Goal: Information Seeking & Learning: Learn about a topic

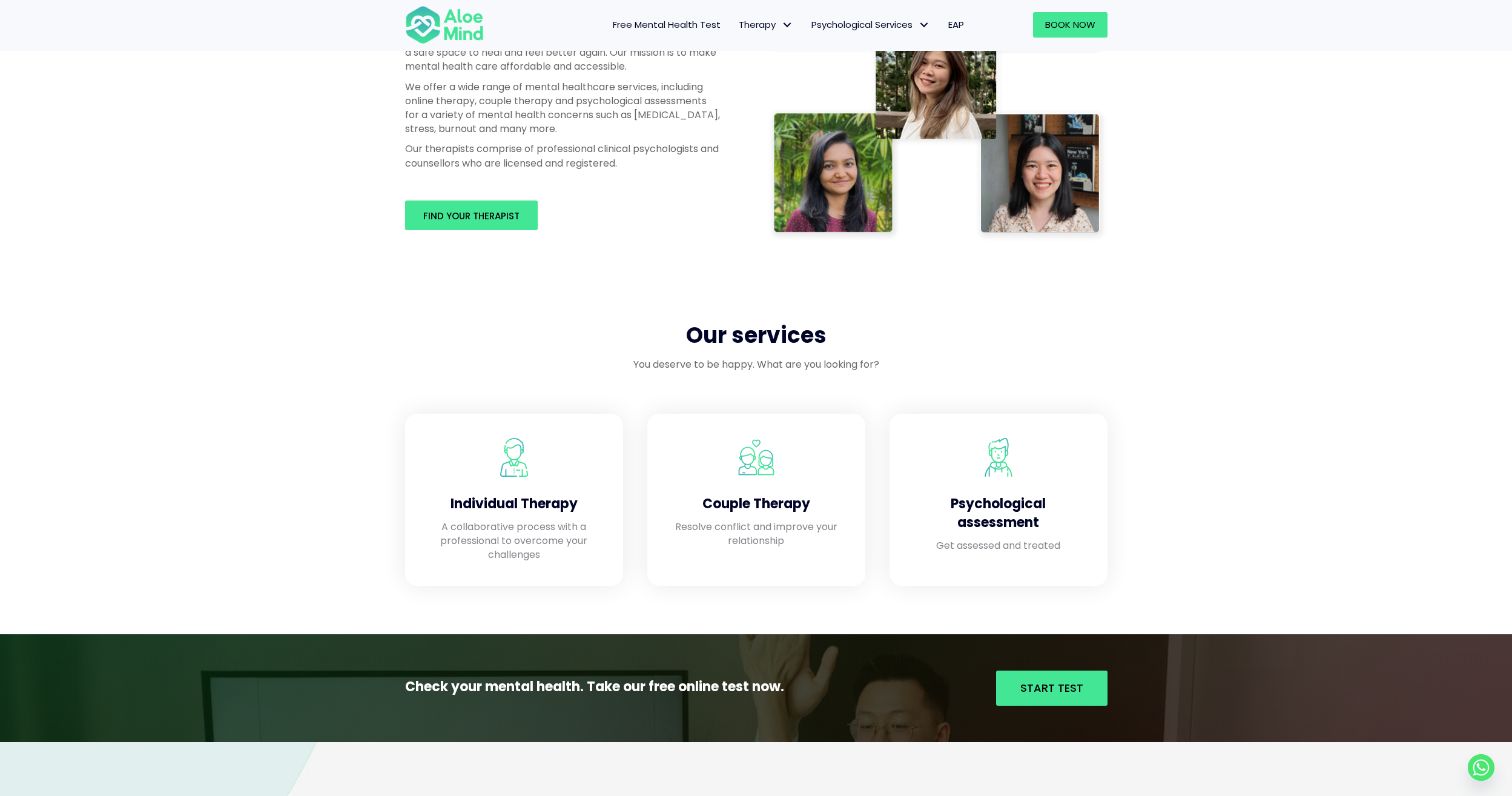
scroll to position [727, 0]
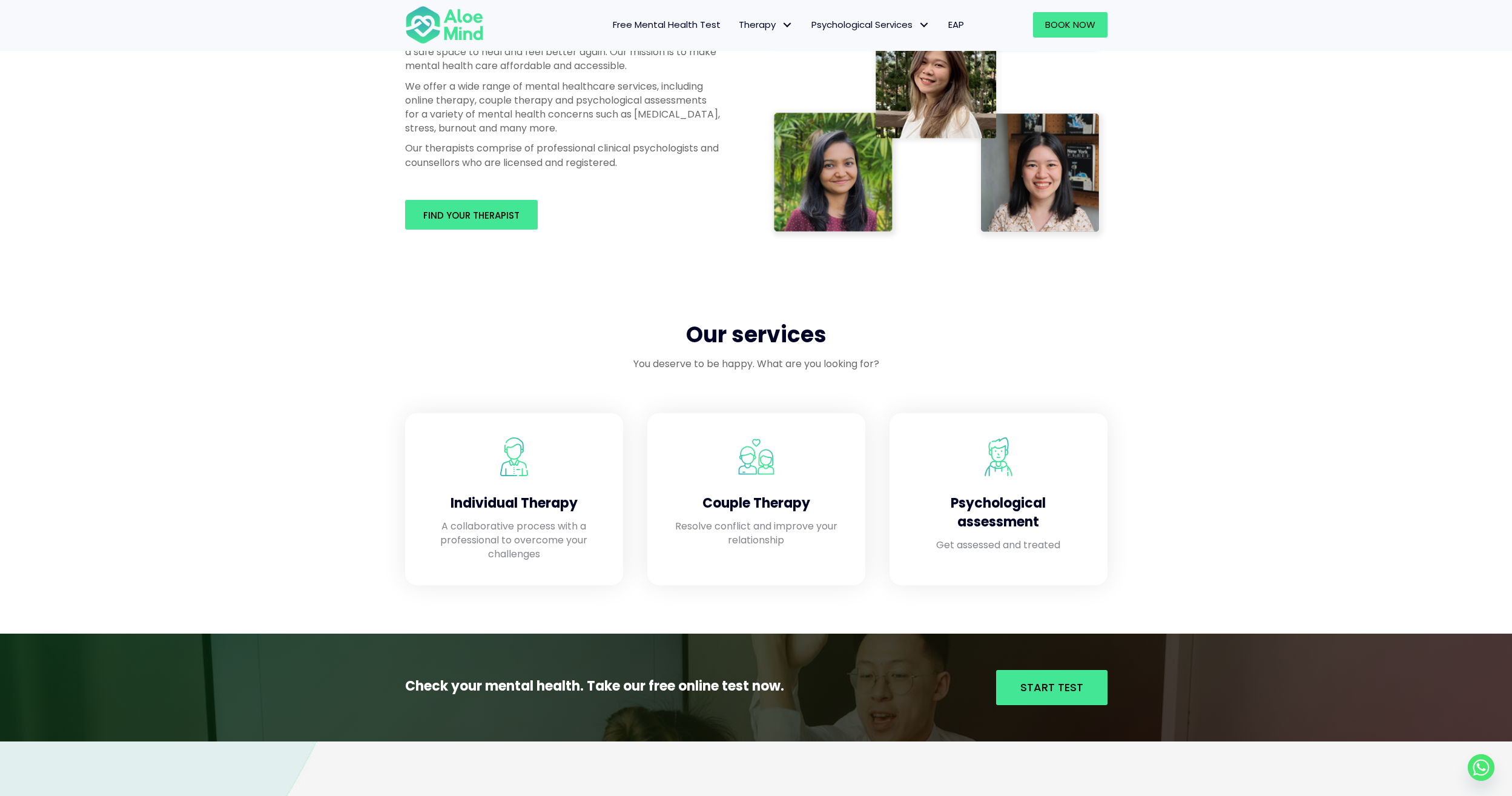
click at [1350, 73] on div "Professional therapists you can trust Though very common, mental health issues …" at bounding box center [756, 81] width 1512 height 443
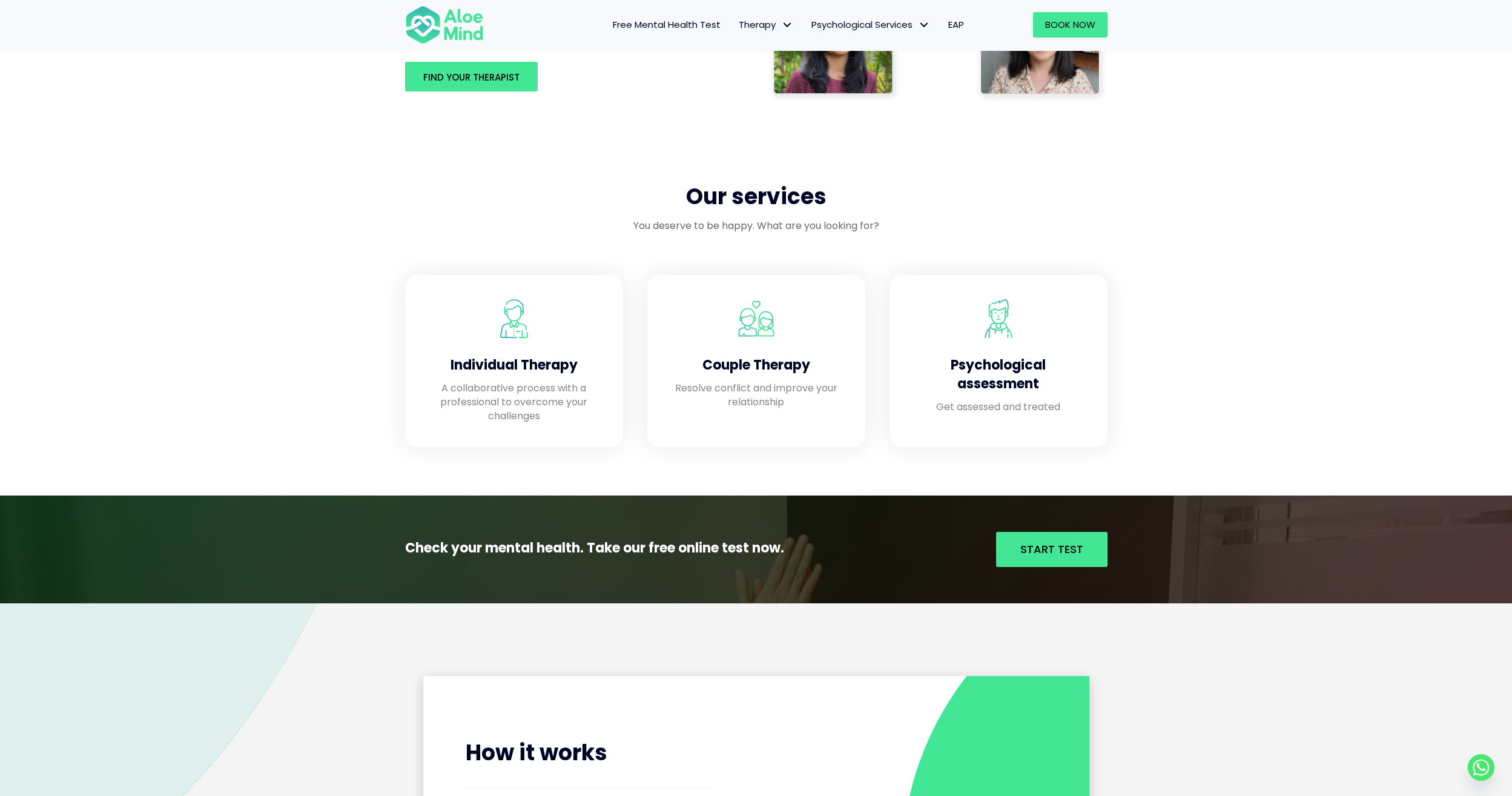
scroll to position [909, 0]
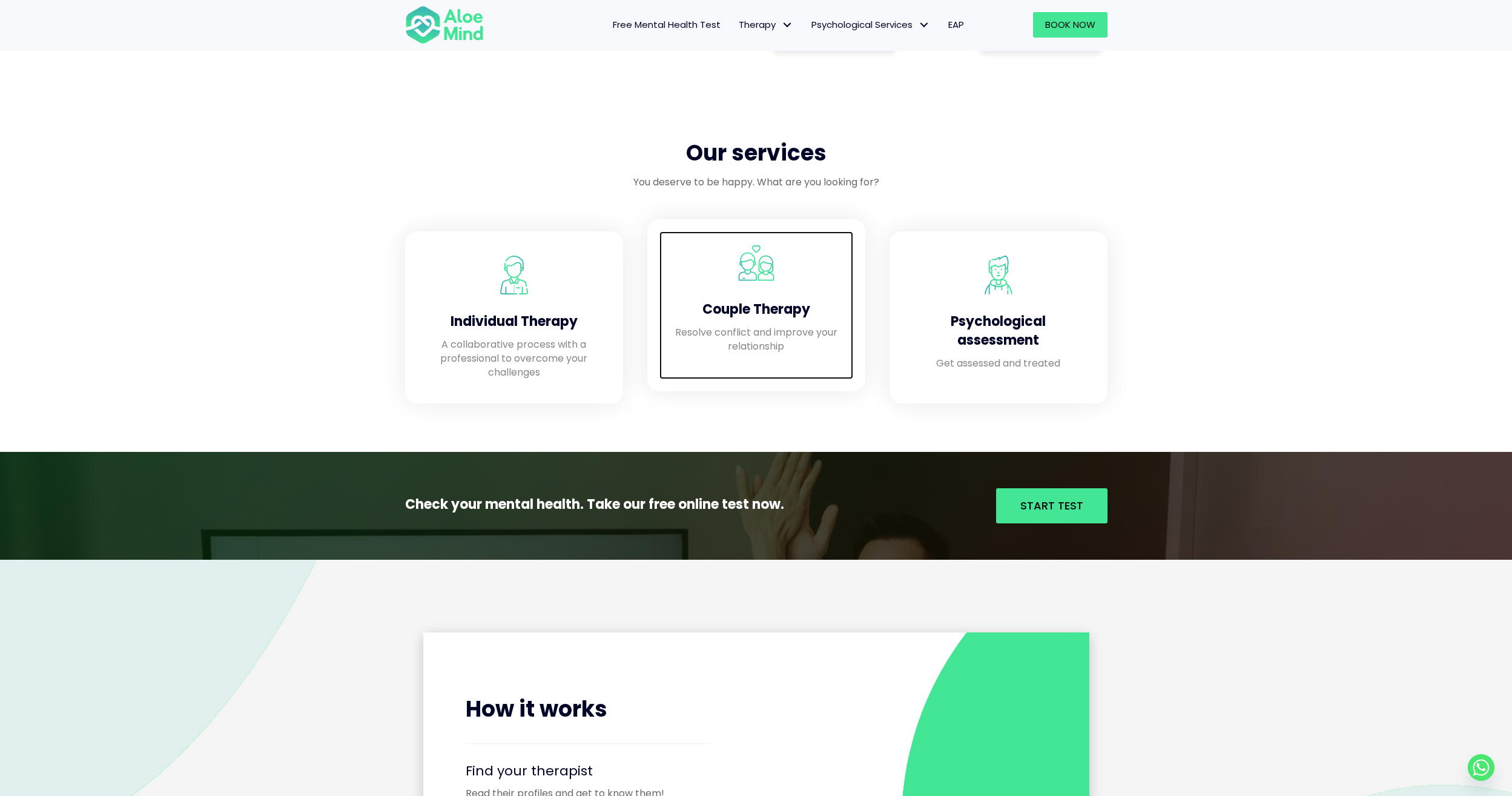
click at [761, 300] on div "Couple Therapy" at bounding box center [756, 307] width 170 height 37
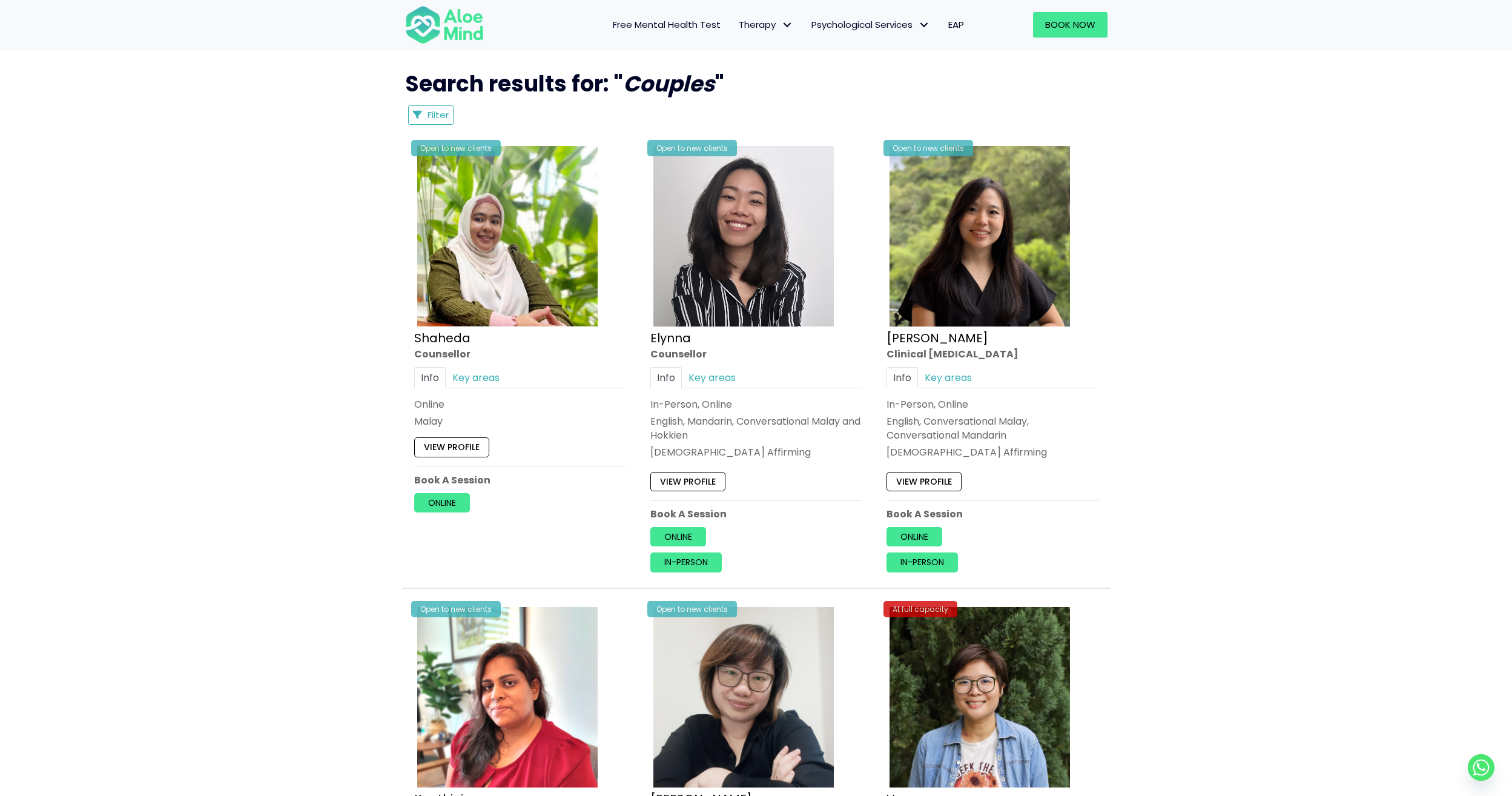
scroll to position [605, 0]
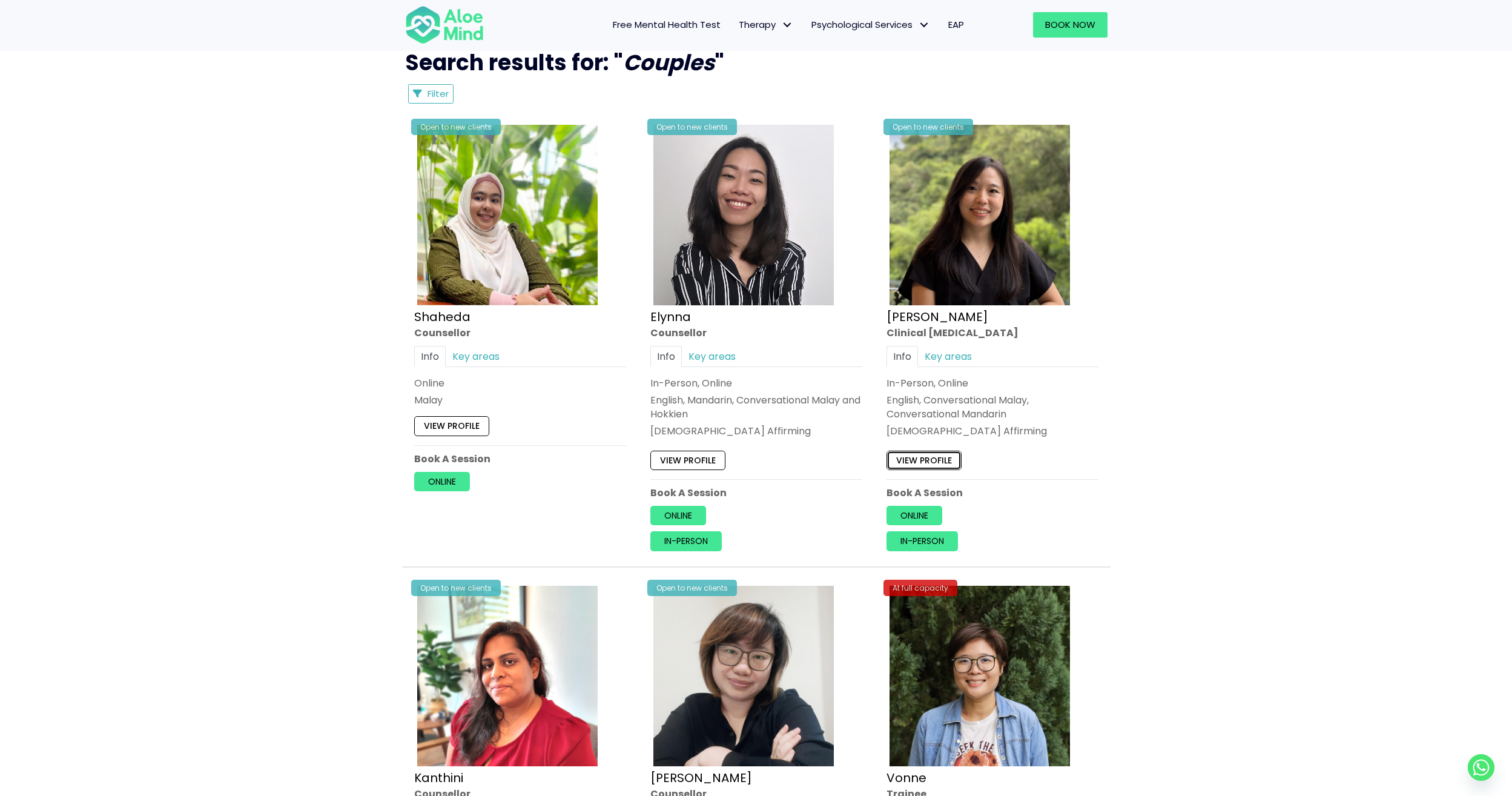
click at [910, 458] on link "View profile" at bounding box center [924, 459] width 75 height 19
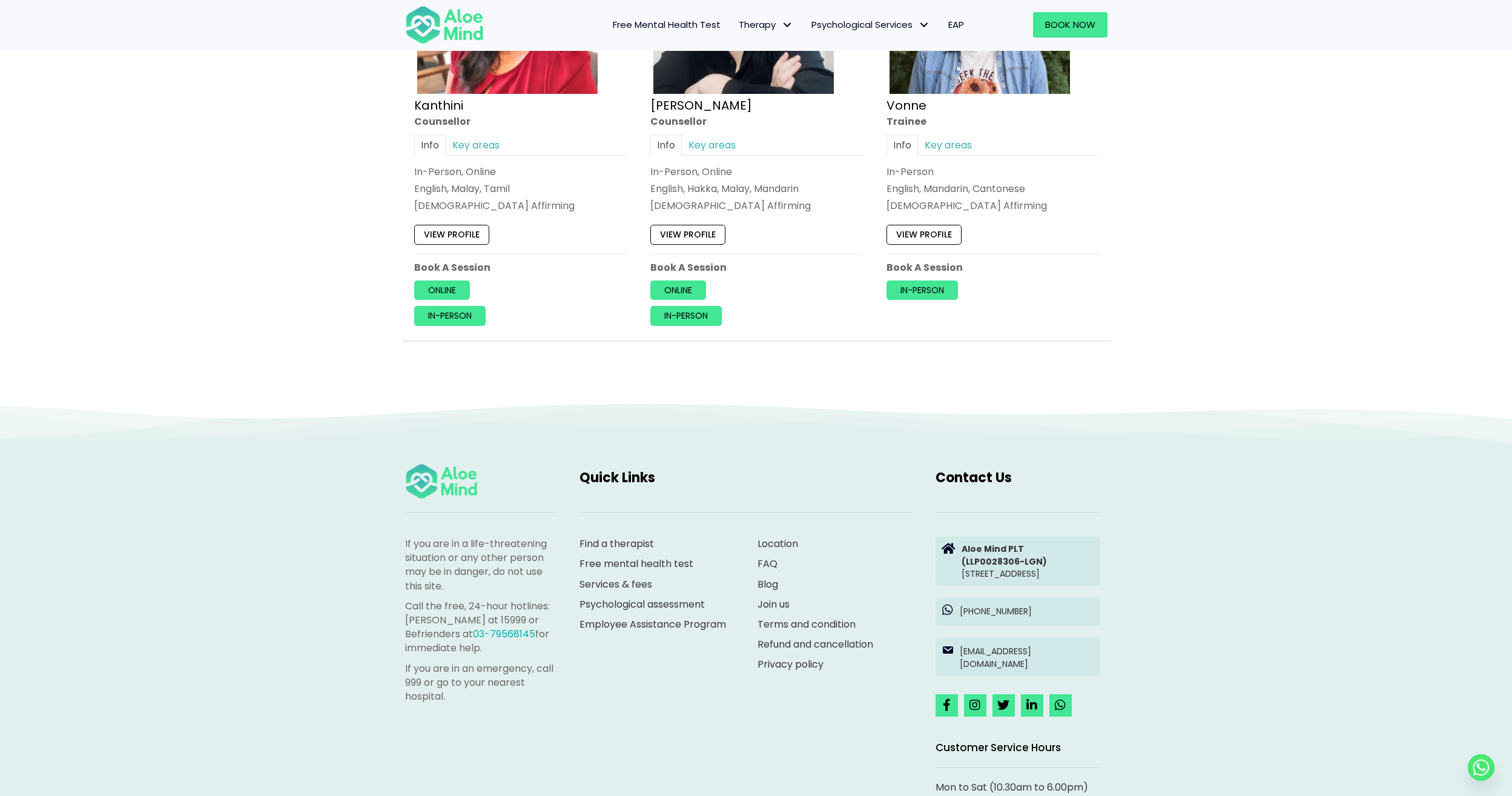
scroll to position [1393, 0]
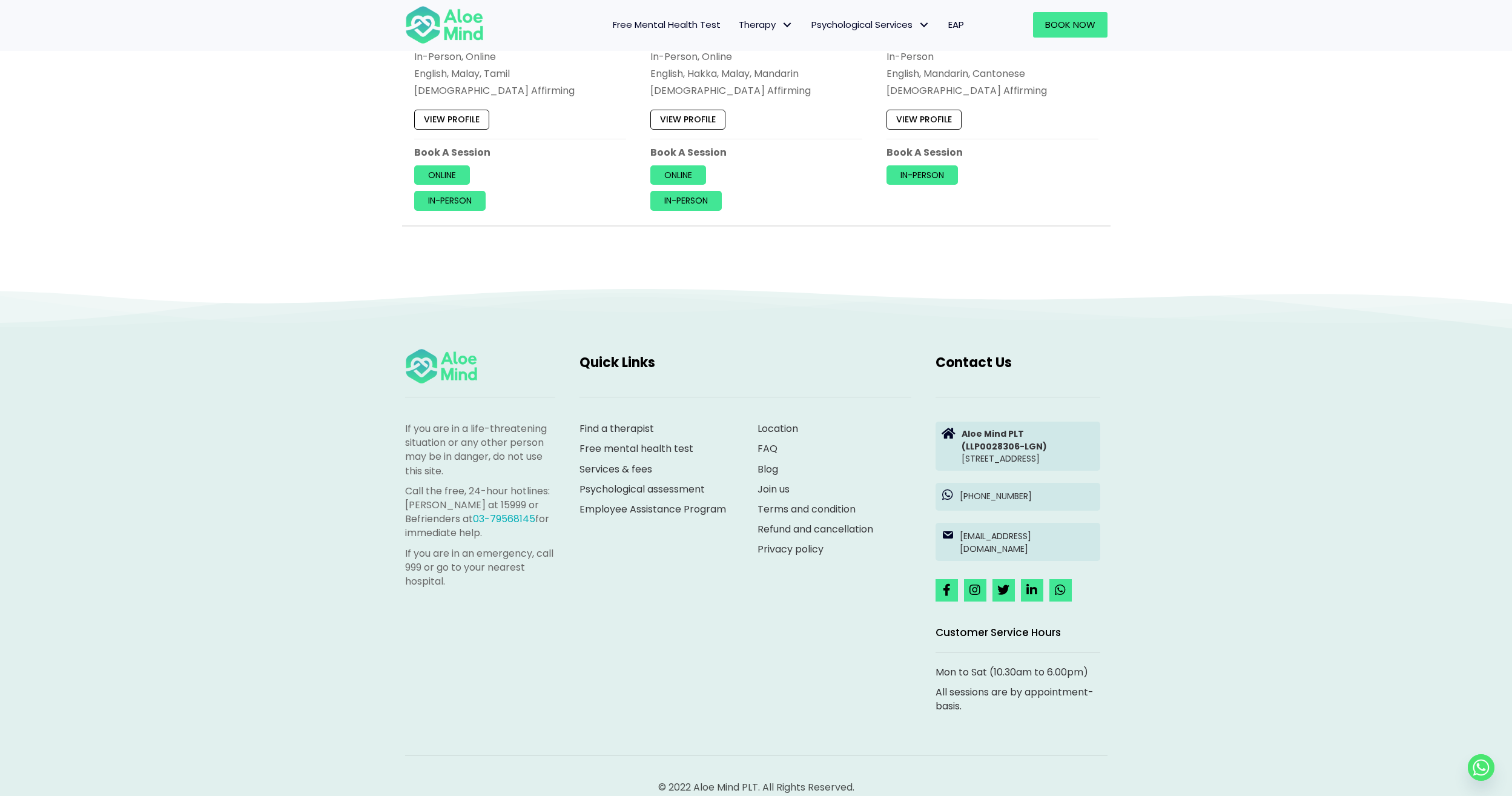
drag, startPoint x: 415, startPoint y: 494, endPoint x: 545, endPoint y: 531, distance: 135.2
click at [545, 531] on p "Call the free, 24-hour hotlines: [PERSON_NAME] at 15999 or Befrienders at 03-79…" at bounding box center [479, 512] width 150 height 56
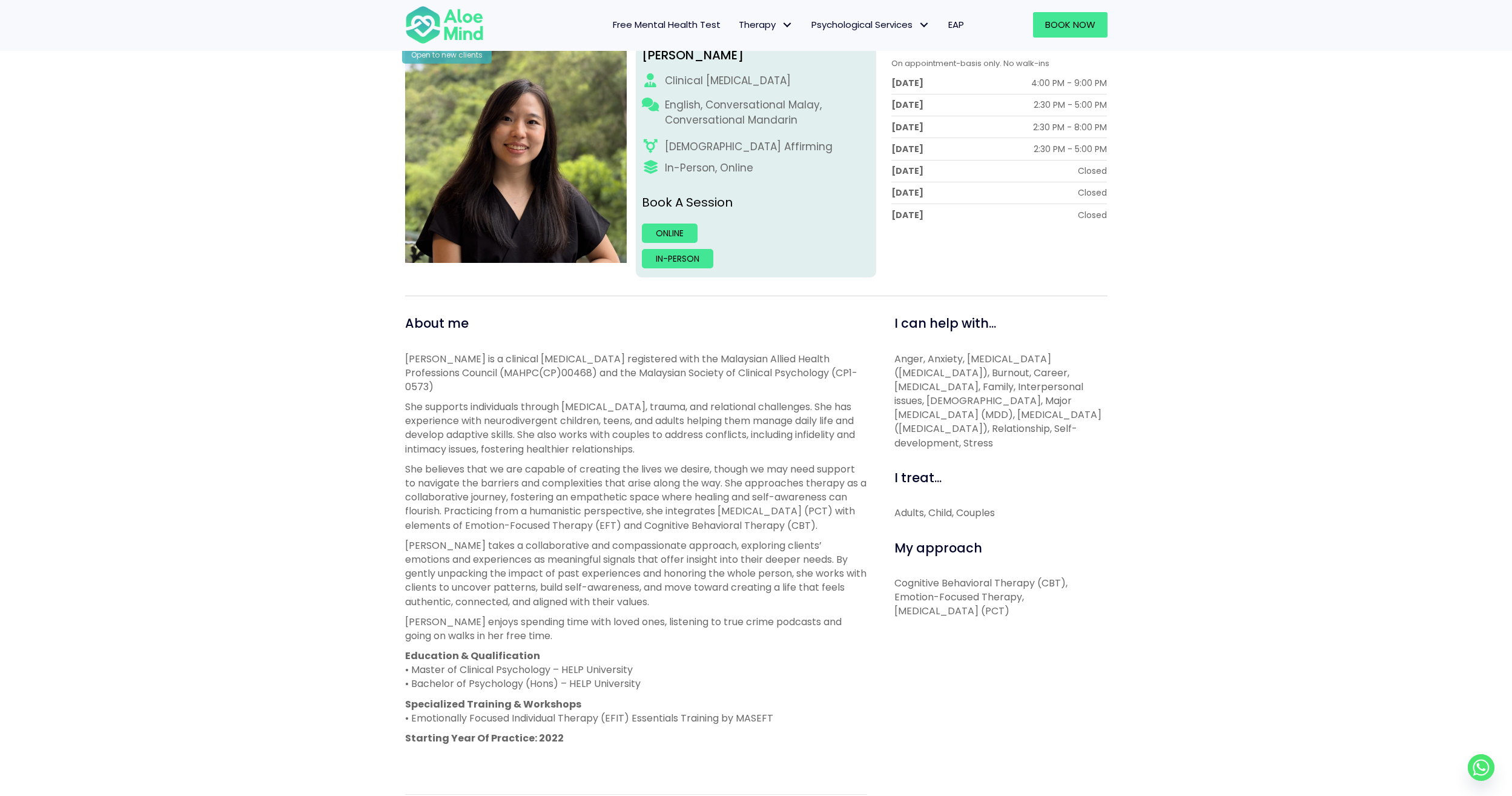
scroll to position [242, 0]
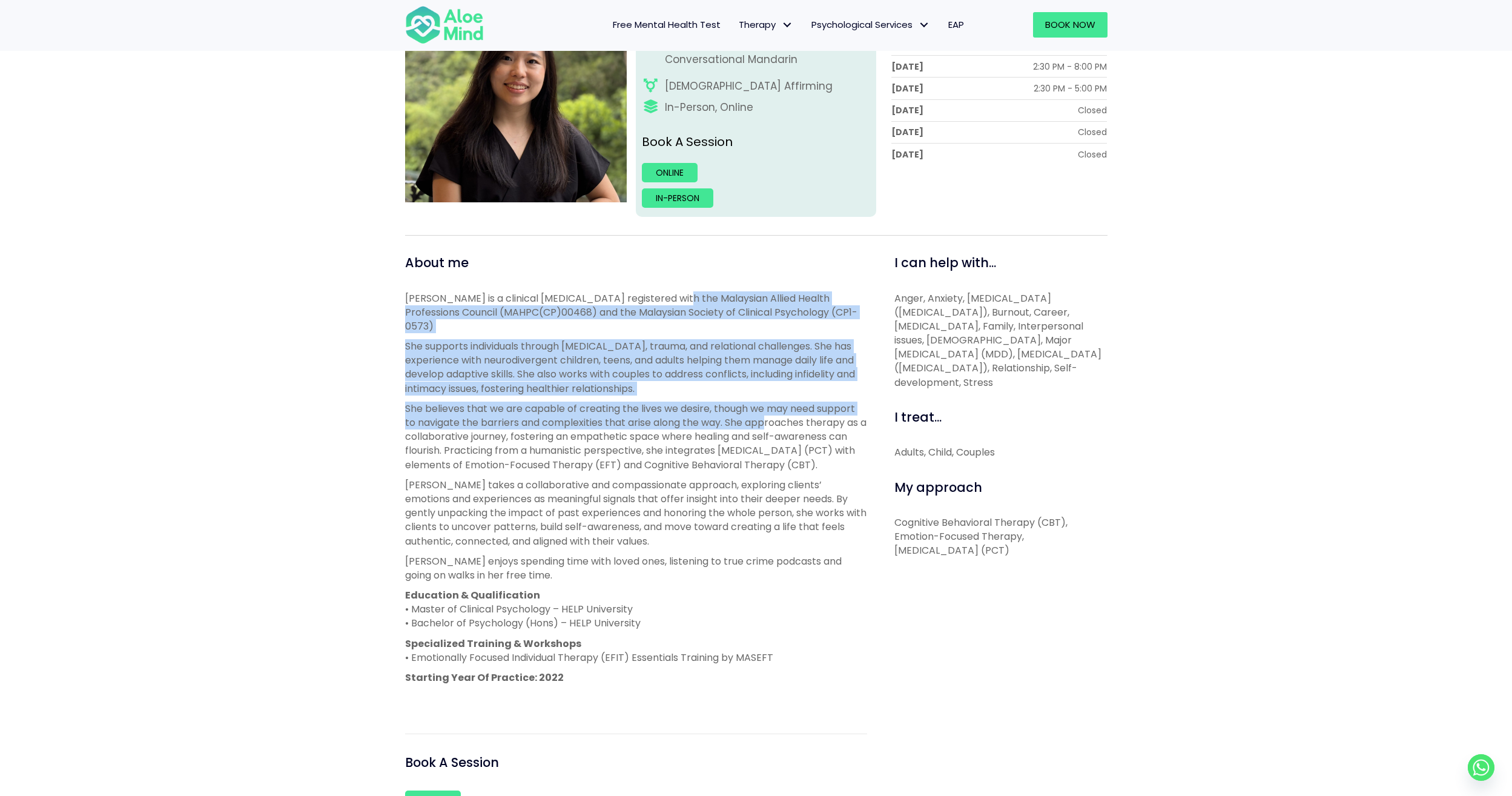
drag, startPoint x: 669, startPoint y: 305, endPoint x: 771, endPoint y: 404, distance: 142.1
click at [771, 404] on div "Hooi Ting is a clinical psychologist registered with the Malaysian Allied Healt…" at bounding box center [635, 498] width 462 height 414
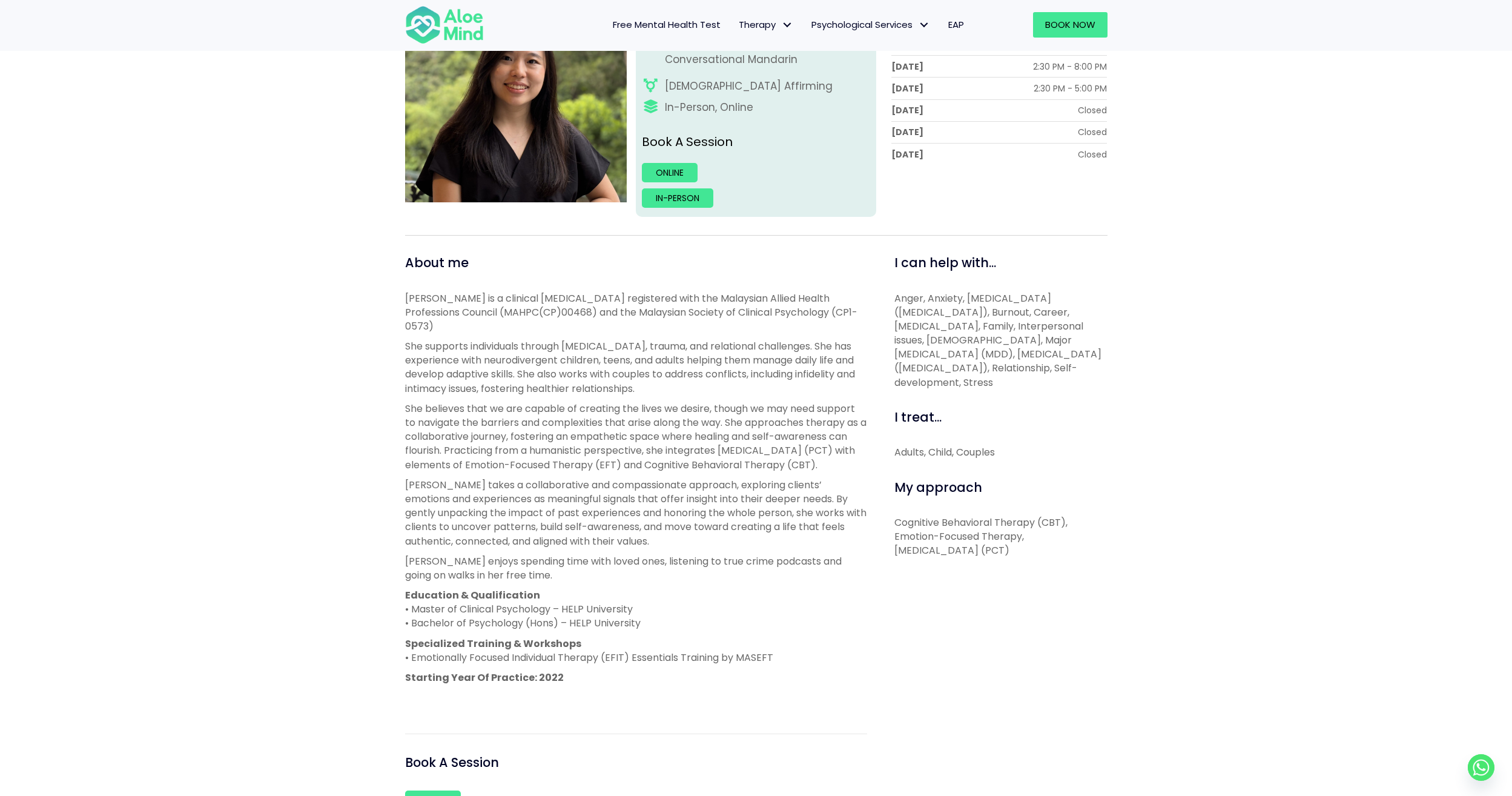
click at [771, 404] on p "She believes that we are capable of creating the lives we desire, though we may…" at bounding box center [635, 436] width 462 height 70
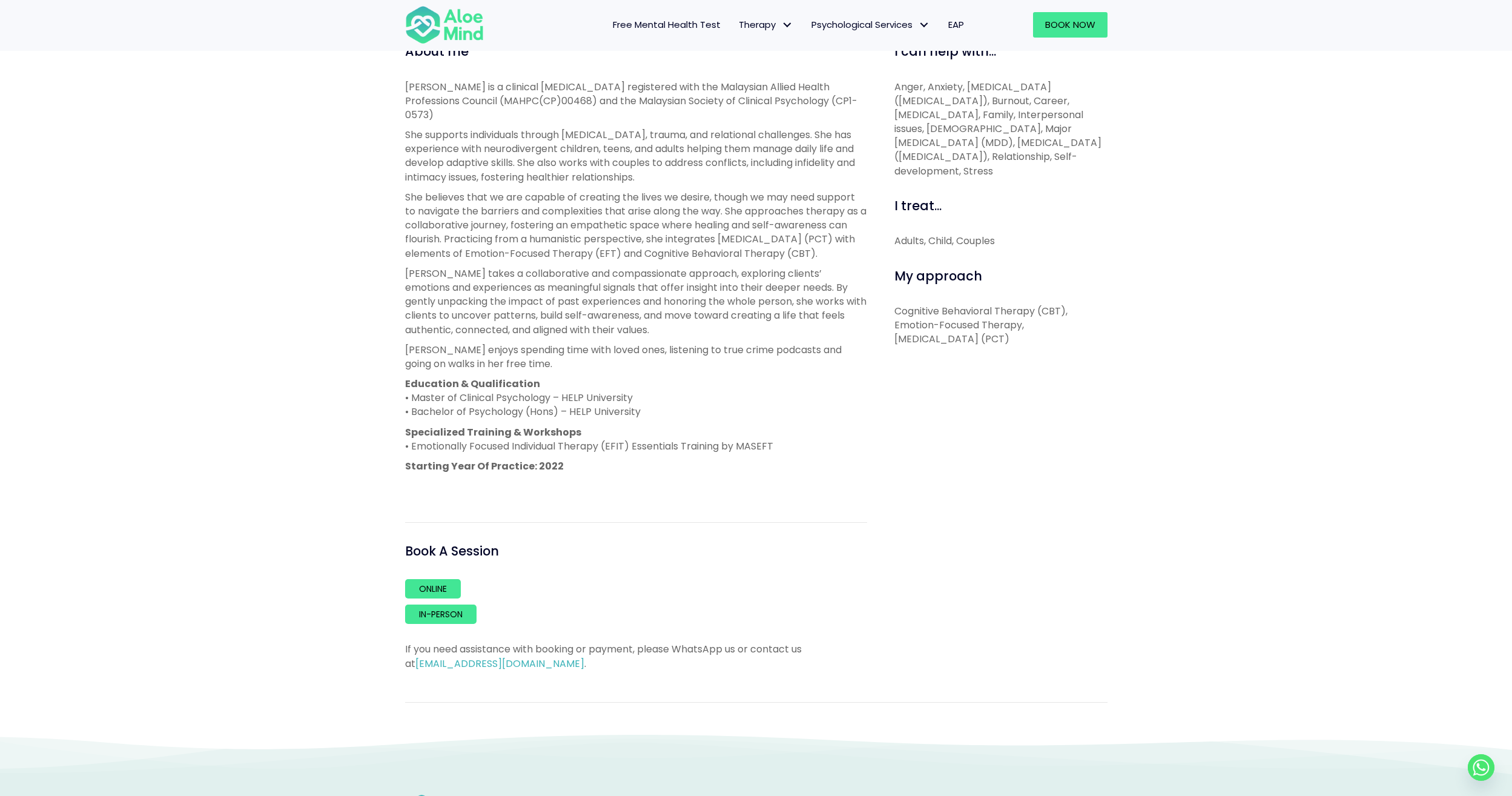
scroll to position [485, 0]
